Goal: Task Accomplishment & Management: Use online tool/utility

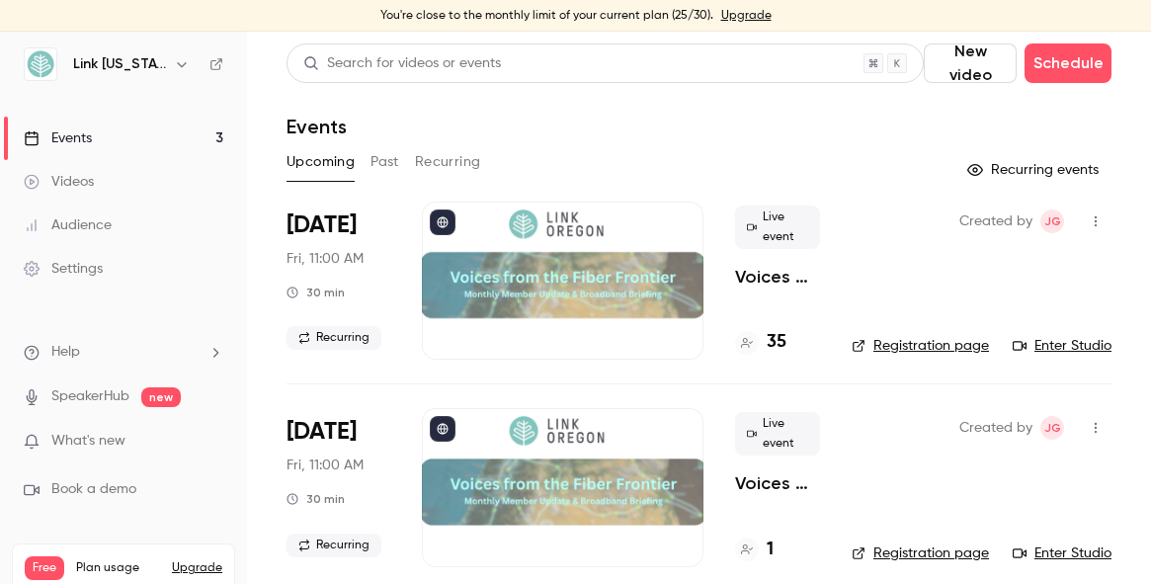
click at [510, 274] on div at bounding box center [563, 281] width 282 height 158
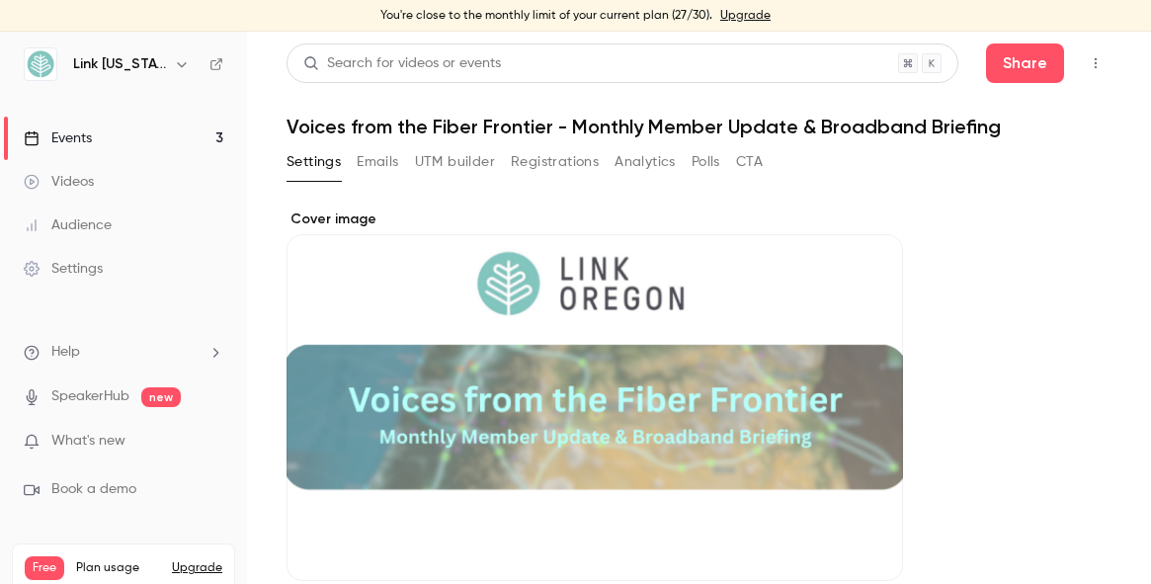
click at [106, 132] on link "Events 3" at bounding box center [123, 138] width 247 height 43
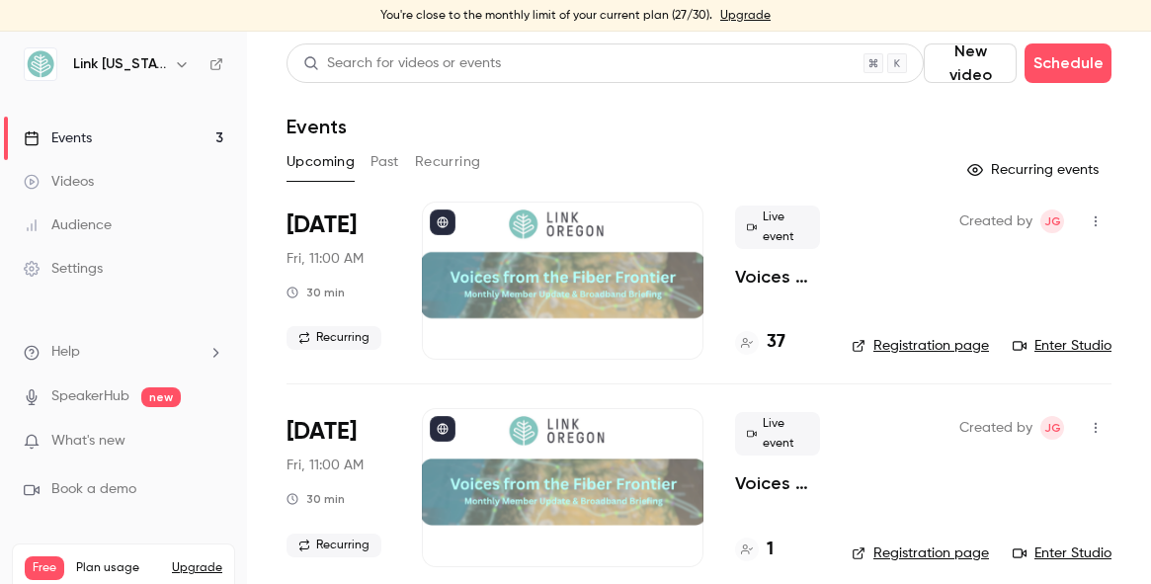
click at [782, 278] on p "Voices from the Fiber Frontier - Monthly Member Update & Broadband Briefing" at bounding box center [777, 277] width 85 height 24
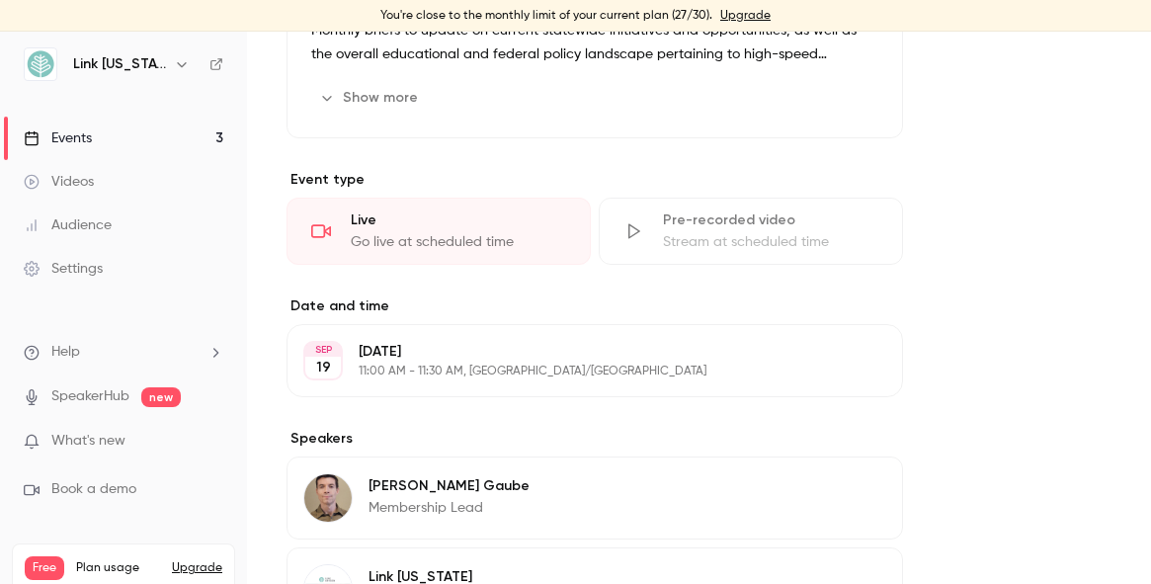
scroll to position [791, 0]
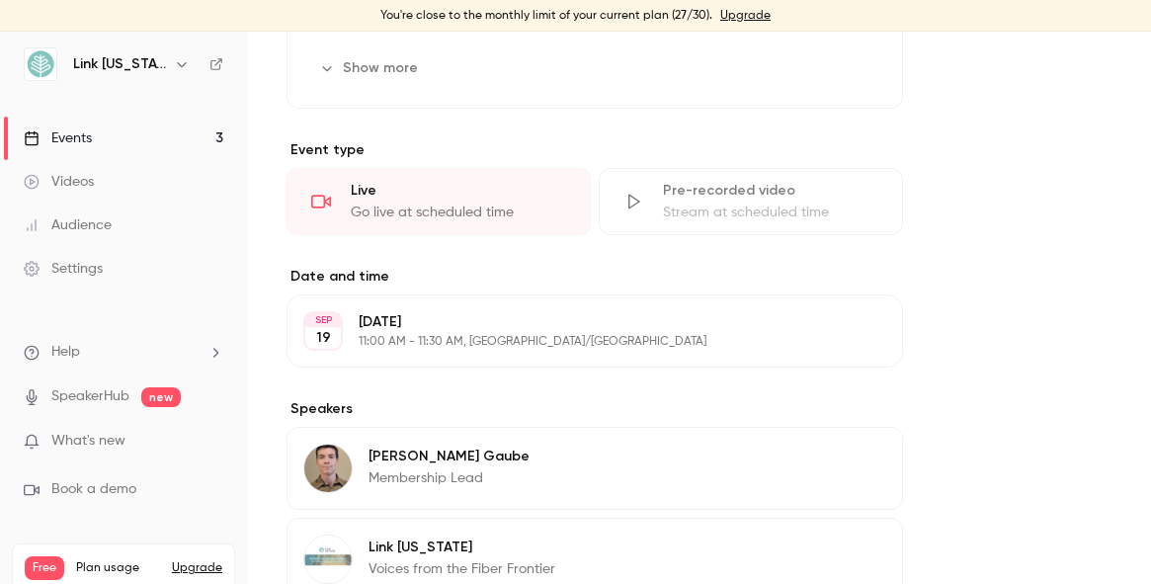
click at [422, 215] on div "Go live at scheduled time" at bounding box center [458, 213] width 215 height 20
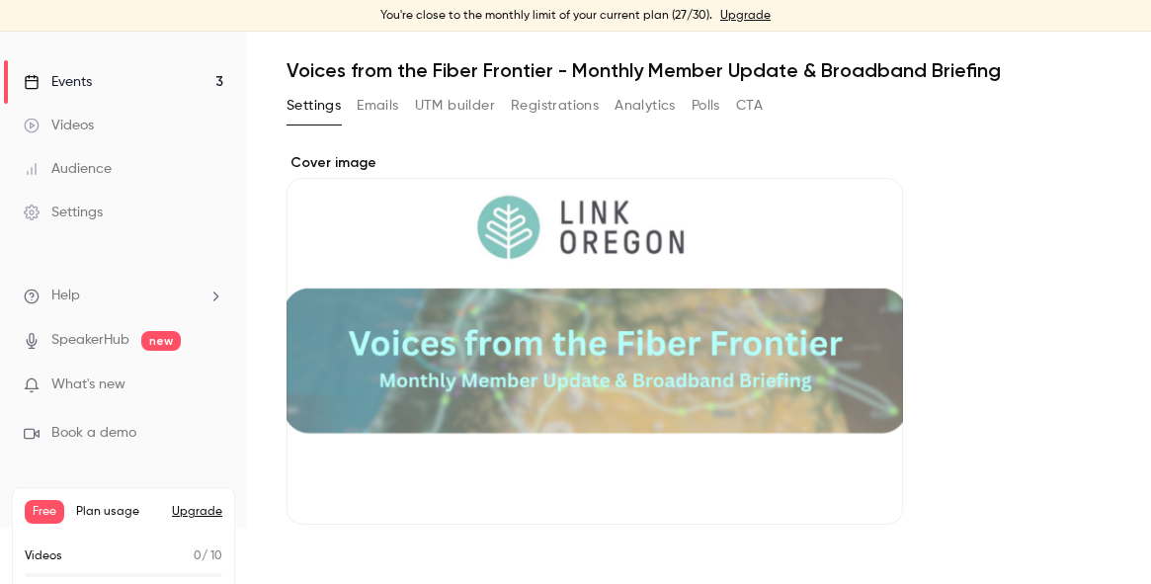
scroll to position [0, 0]
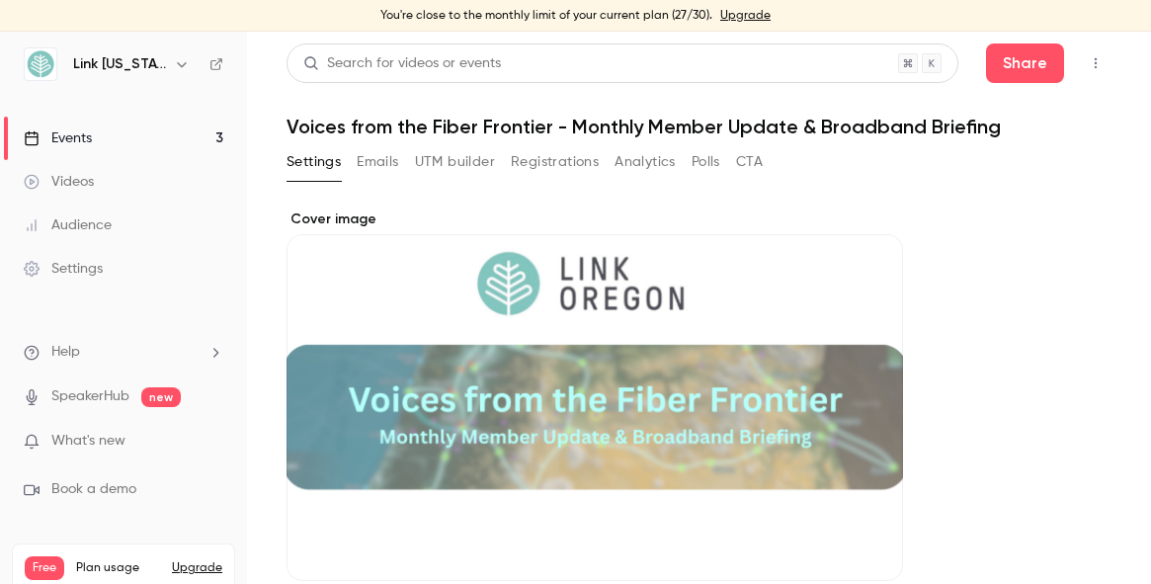
click at [712, 161] on button "Polls" at bounding box center [706, 162] width 29 height 32
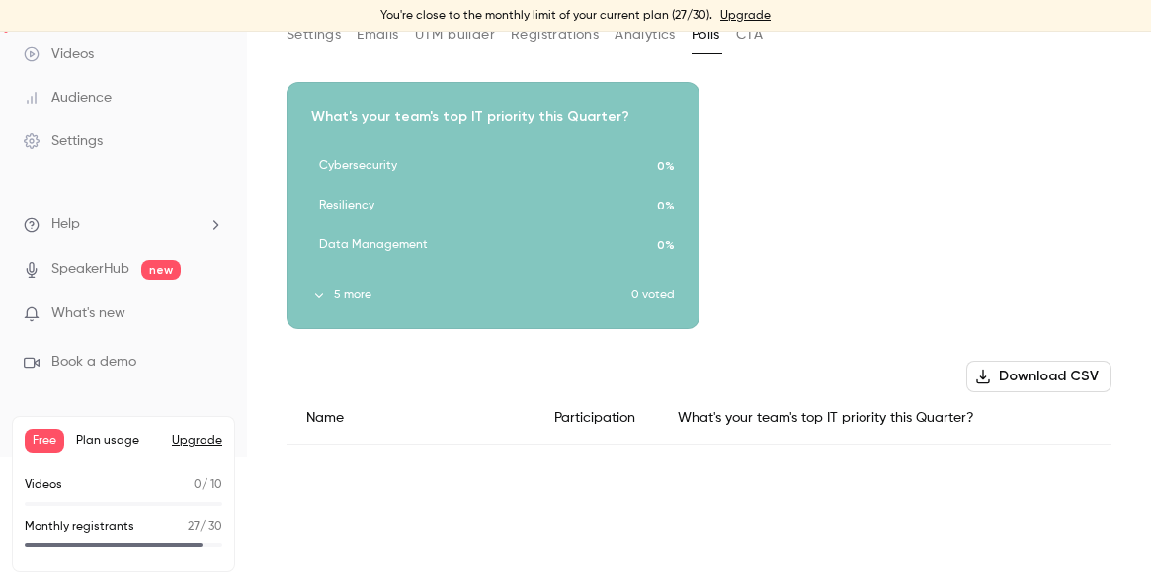
click at [582, 36] on button "Registrations" at bounding box center [555, 35] width 88 height 32
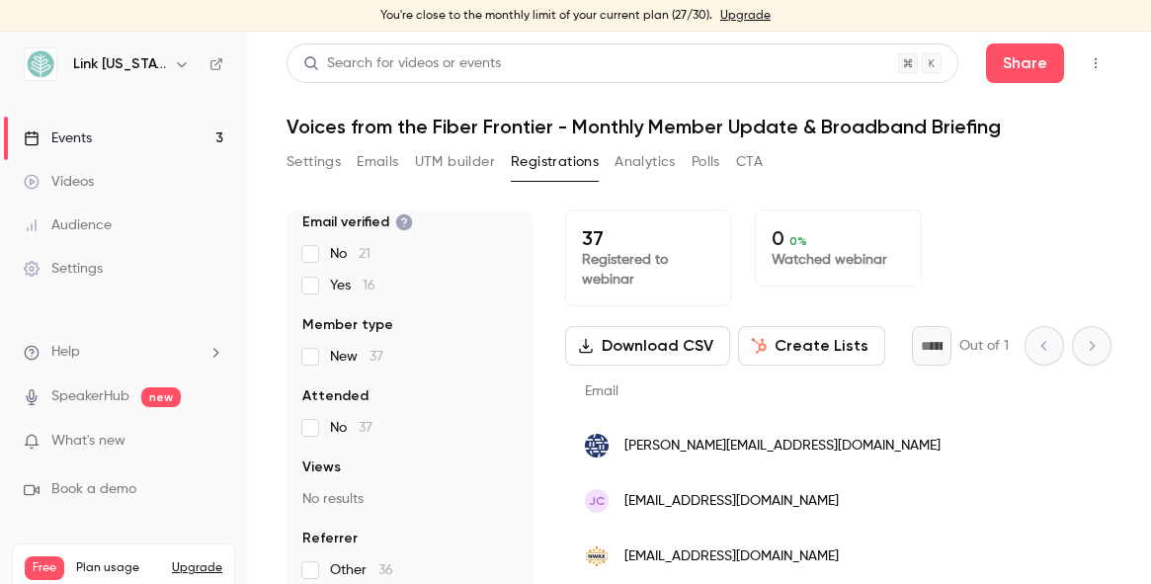
click at [174, 65] on icon "button" at bounding box center [182, 64] width 16 height 16
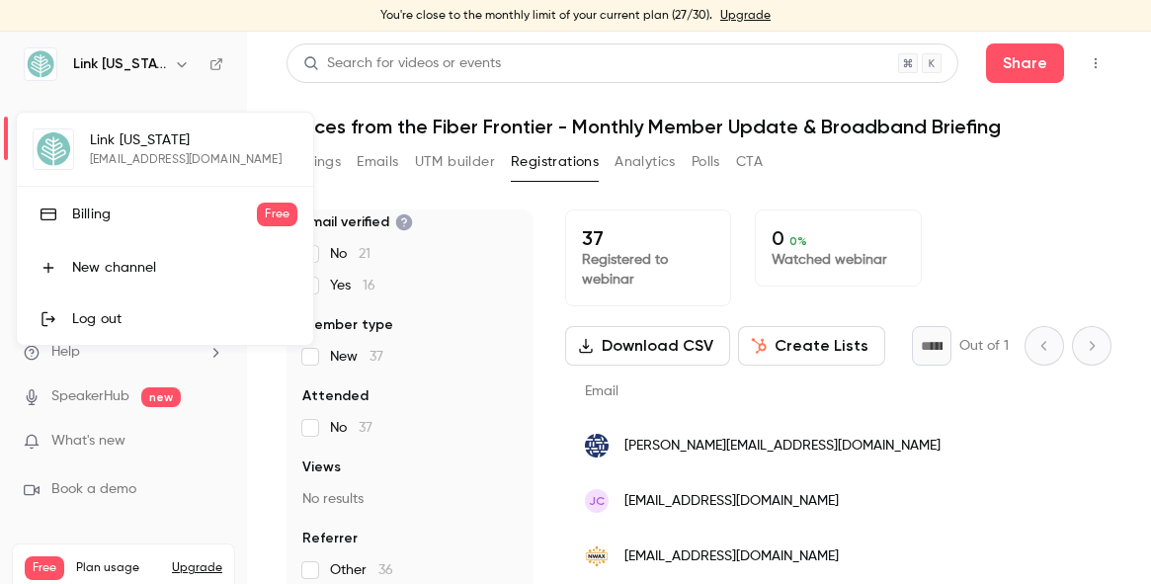
click at [882, 166] on div at bounding box center [575, 292] width 1151 height 584
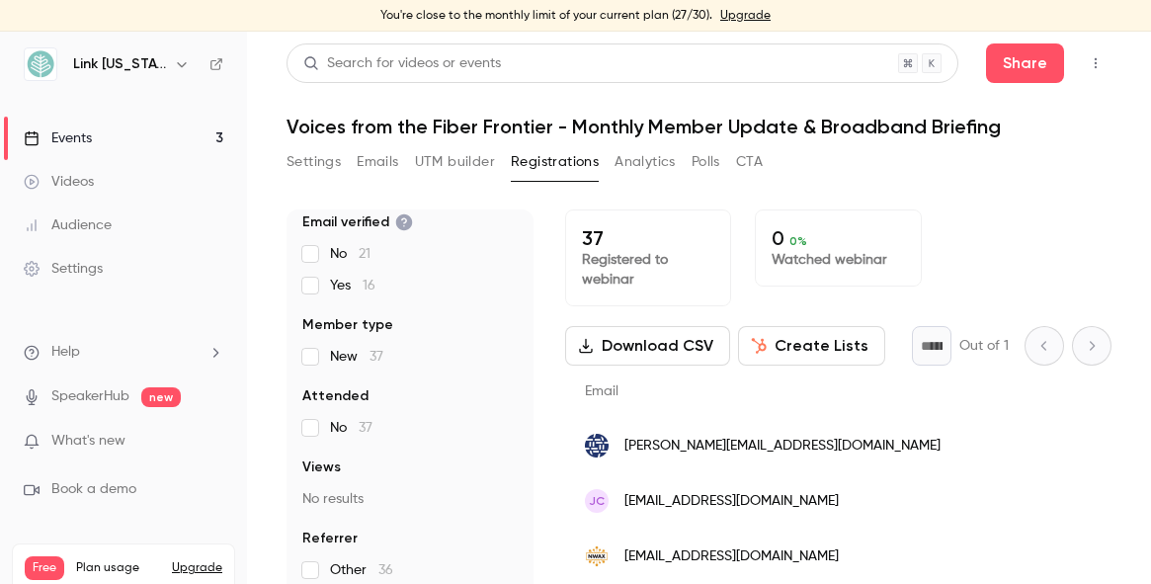
click at [118, 137] on link "Events 3" at bounding box center [123, 138] width 247 height 43
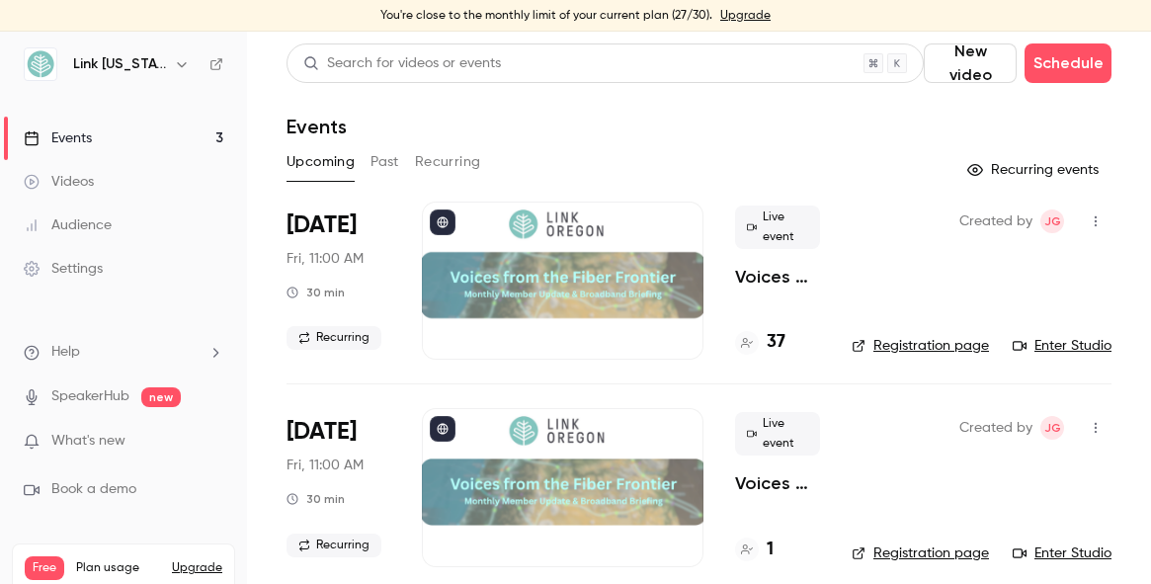
click at [1088, 217] on icon "button" at bounding box center [1096, 221] width 16 height 14
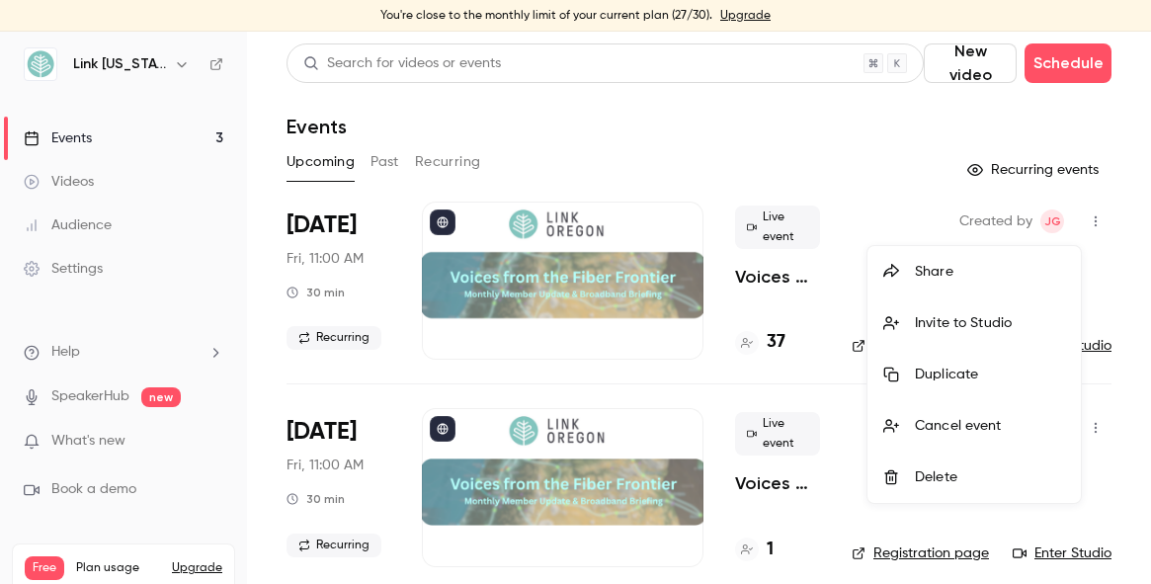
click at [849, 219] on div at bounding box center [575, 292] width 1151 height 584
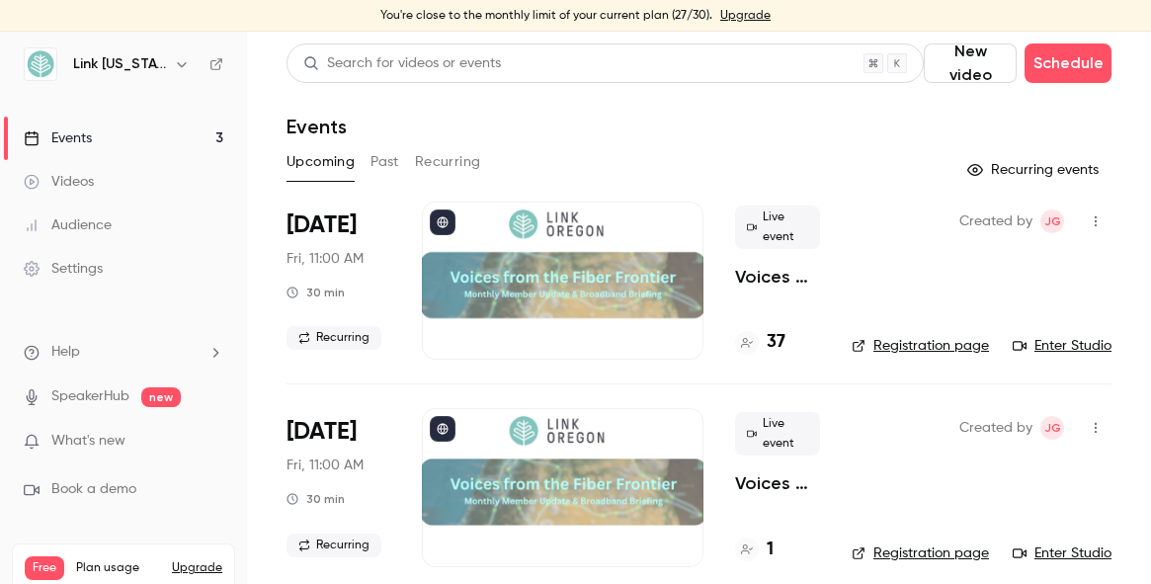
click at [1019, 348] on link "Enter Studio" at bounding box center [1062, 346] width 99 height 20
